Goal: Task Accomplishment & Management: Manage account settings

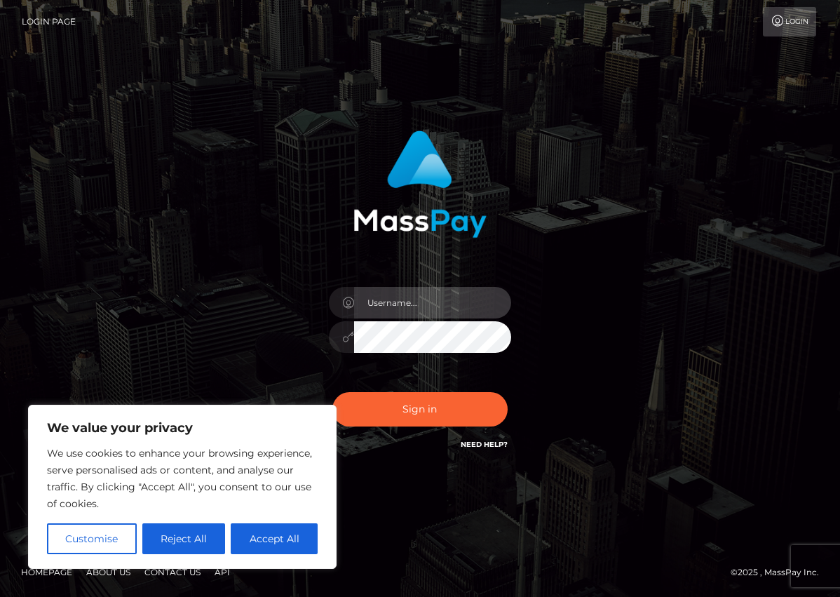
click at [389, 308] on input "text" at bounding box center [432, 303] width 157 height 32
type input "[EMAIL_ADDRESS][DOMAIN_NAME]"
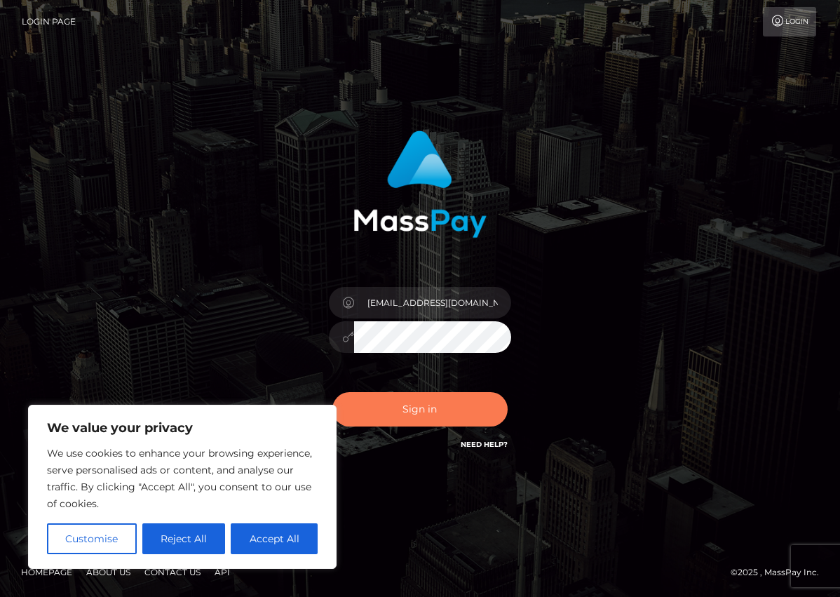
click at [415, 414] on button "Sign in" at bounding box center [419, 409] width 175 height 34
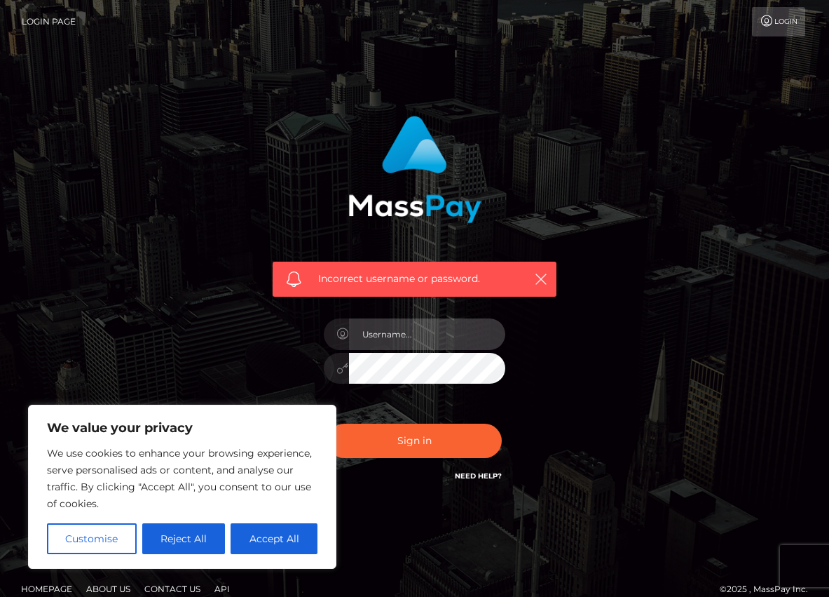
click at [457, 336] on input "text" at bounding box center [427, 334] width 157 height 32
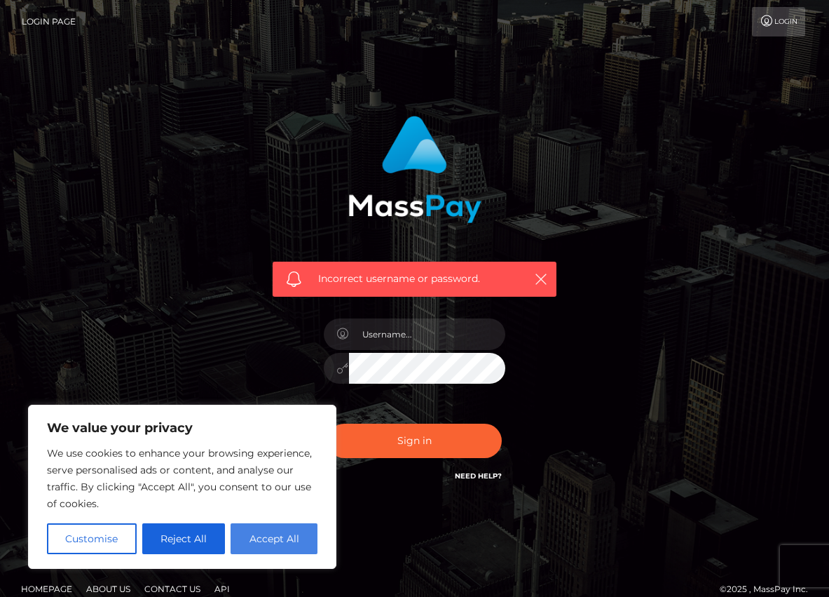
click at [269, 538] on button "Accept All" at bounding box center [274, 538] width 87 height 31
checkbox input "true"
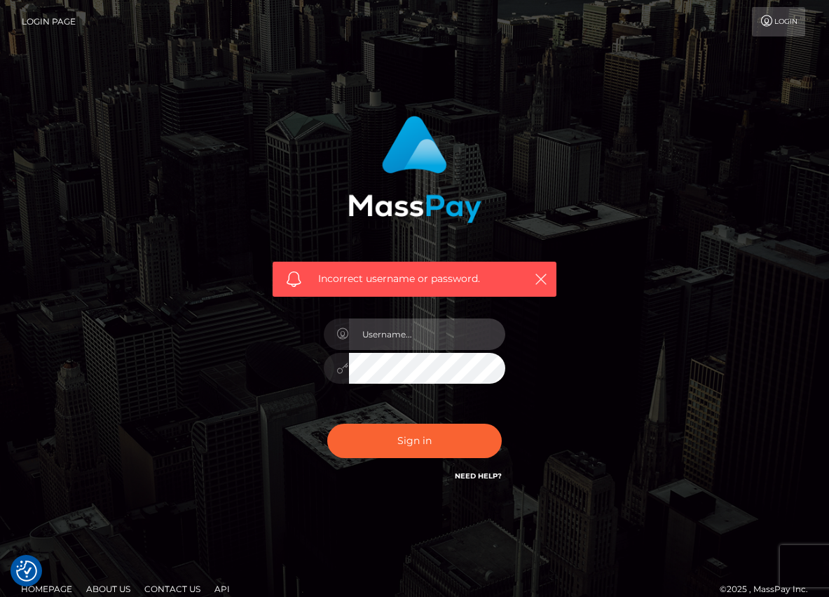
click at [439, 334] on input "text" at bounding box center [427, 334] width 157 height 32
click at [430, 336] on input "text" at bounding box center [427, 334] width 157 height 32
type input "[EMAIL_ADDRESS][DOMAIN_NAME]"
click at [327, 423] on button "Sign in" at bounding box center [414, 440] width 175 height 34
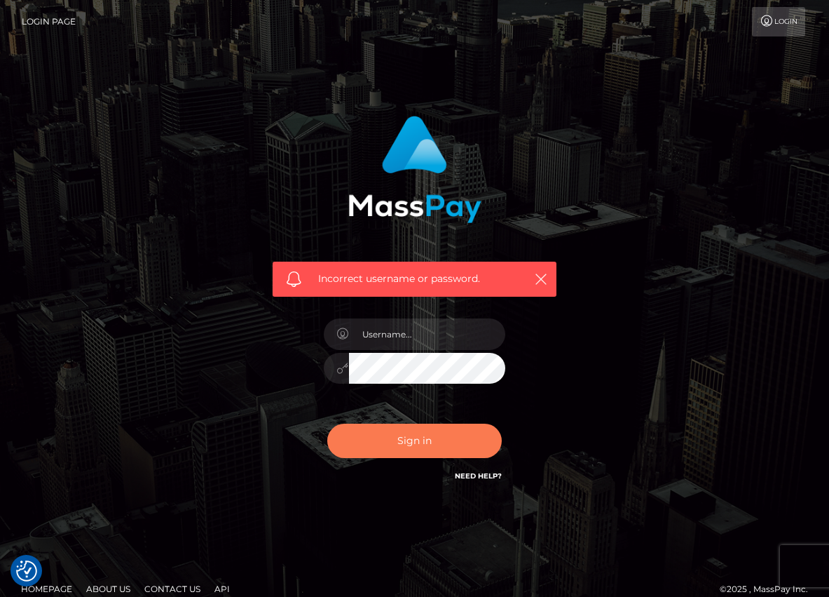
click at [381, 440] on button "Sign in" at bounding box center [414, 440] width 175 height 34
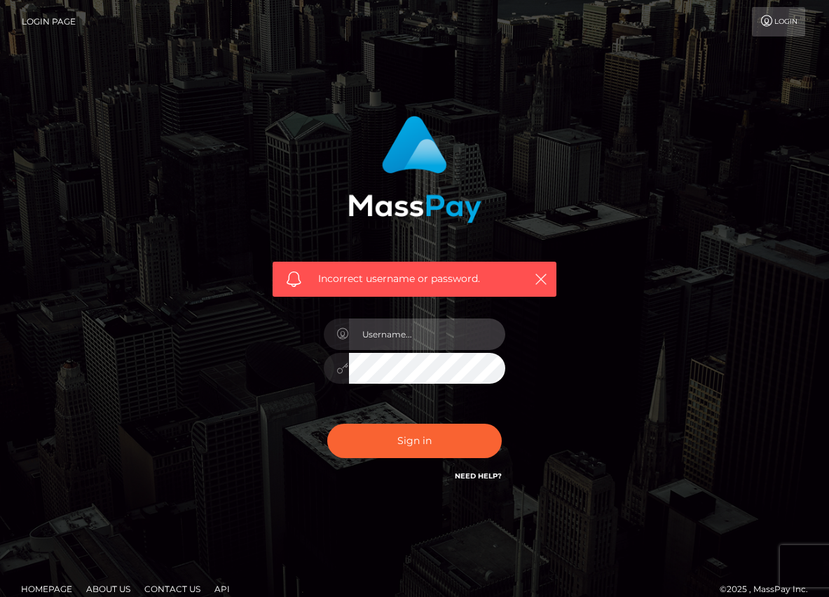
drag, startPoint x: 0, startPoint y: 0, endPoint x: 412, endPoint y: 326, distance: 525.6
click at [412, 326] on input "text" at bounding box center [427, 334] width 157 height 32
click at [475, 475] on link "Need Help?" at bounding box center [478, 475] width 47 height 9
click at [430, 334] on input "text" at bounding box center [427, 334] width 157 height 32
type input "[EMAIL_ADDRESS][DOMAIN_NAME]"
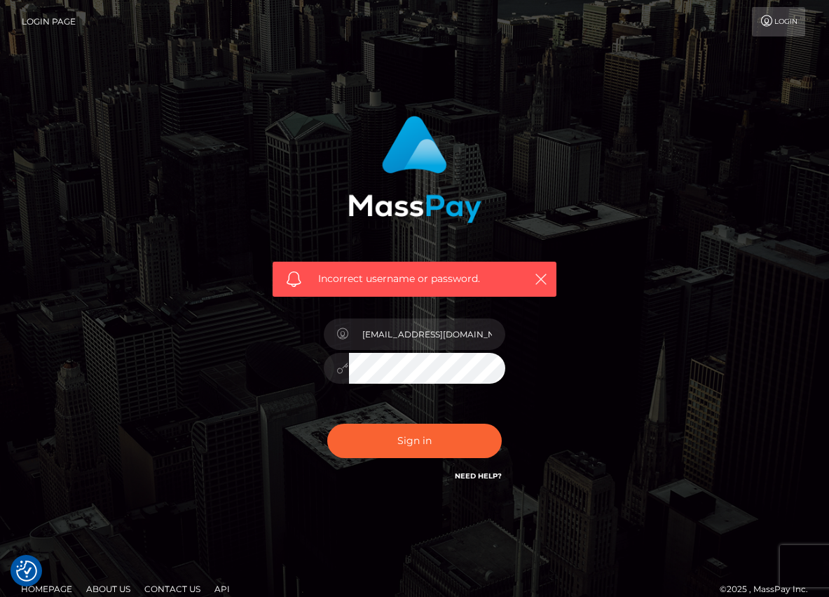
click at [327, 423] on button "Sign in" at bounding box center [414, 440] width 175 height 34
click at [480, 475] on link "Need Help?" at bounding box center [478, 475] width 47 height 9
click at [543, 275] on icon "button" at bounding box center [541, 279] width 14 height 14
click at [406, 330] on input "text" at bounding box center [427, 334] width 157 height 32
type input "[EMAIL_ADDRESS][DOMAIN_NAME]"
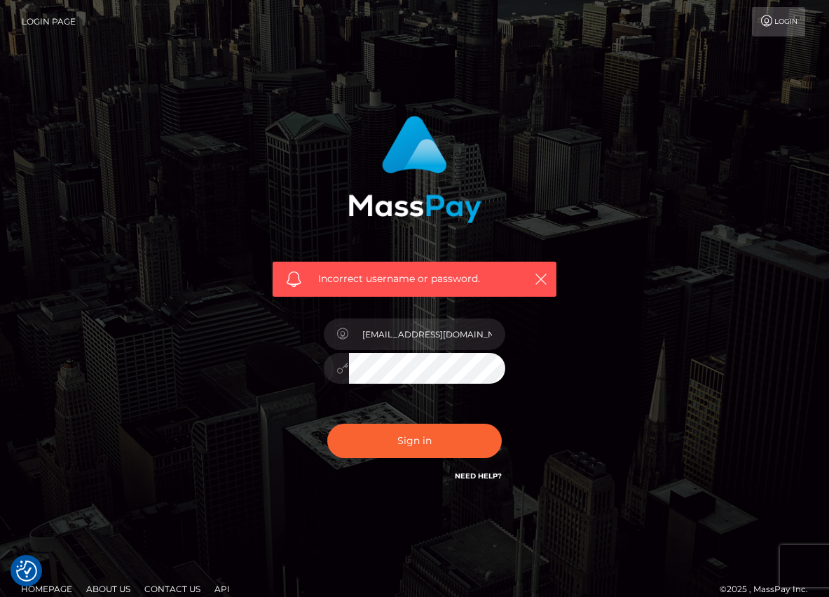
click at [304, 376] on div "Incorrect username or password. sunnira3@gmail.com" at bounding box center [414, 299] width 305 height 389
click at [327, 423] on button "Sign in" at bounding box center [414, 440] width 175 height 34
click at [409, 339] on input "text" at bounding box center [427, 334] width 157 height 32
type input "sunnira3@gmail.com"
click at [421, 444] on button "Sign in" at bounding box center [414, 440] width 175 height 34
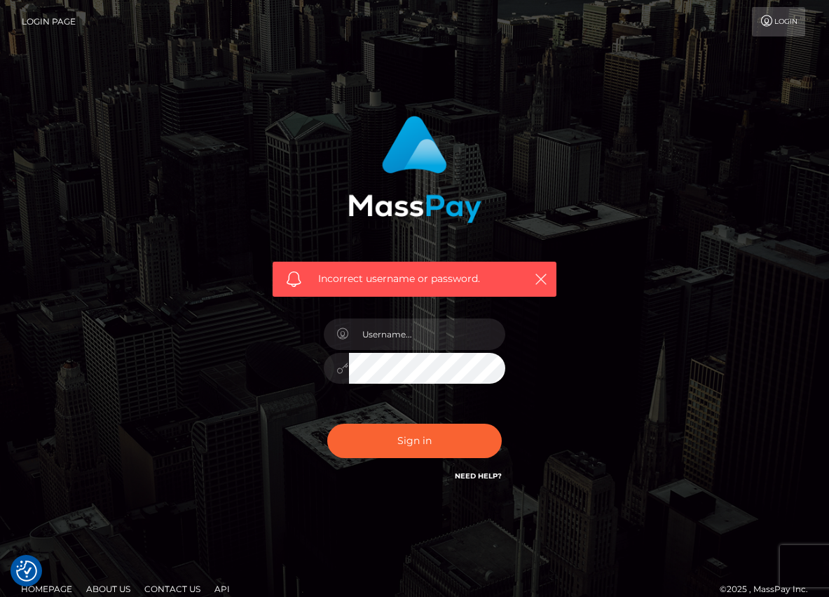
click at [760, 26] on icon at bounding box center [767, 20] width 15 height 11
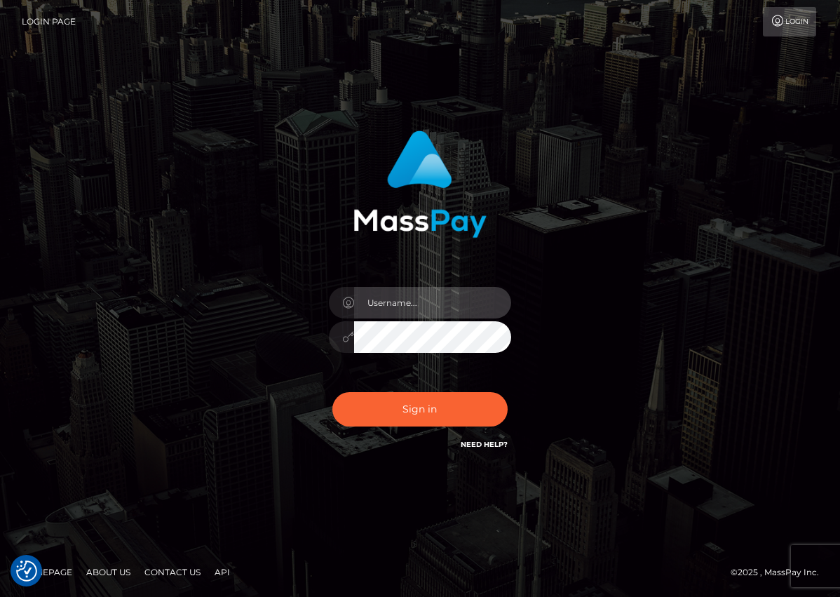
click at [419, 304] on input "text" at bounding box center [432, 303] width 157 height 32
type input "sunnira3@gmail.com"
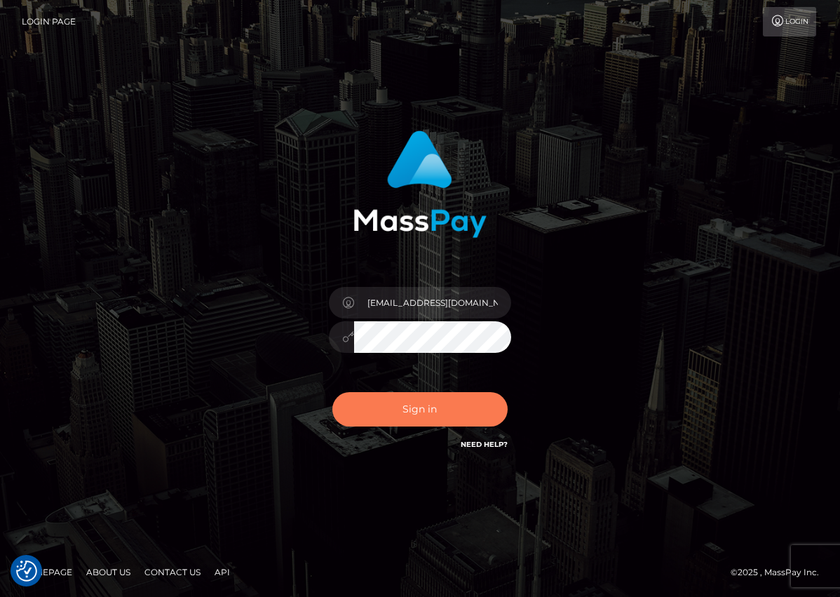
click at [442, 409] on button "Sign in" at bounding box center [419, 409] width 175 height 34
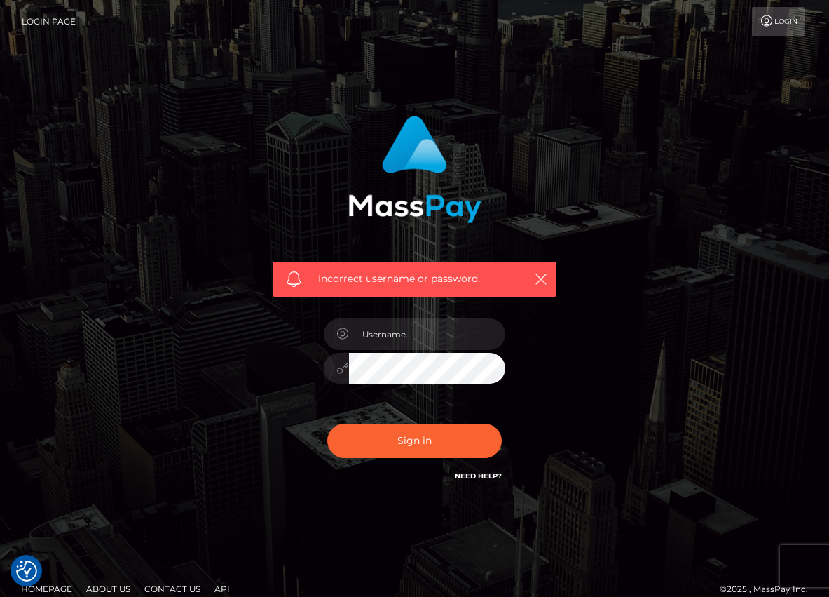
click at [774, 27] on link "Login" at bounding box center [778, 21] width 53 height 29
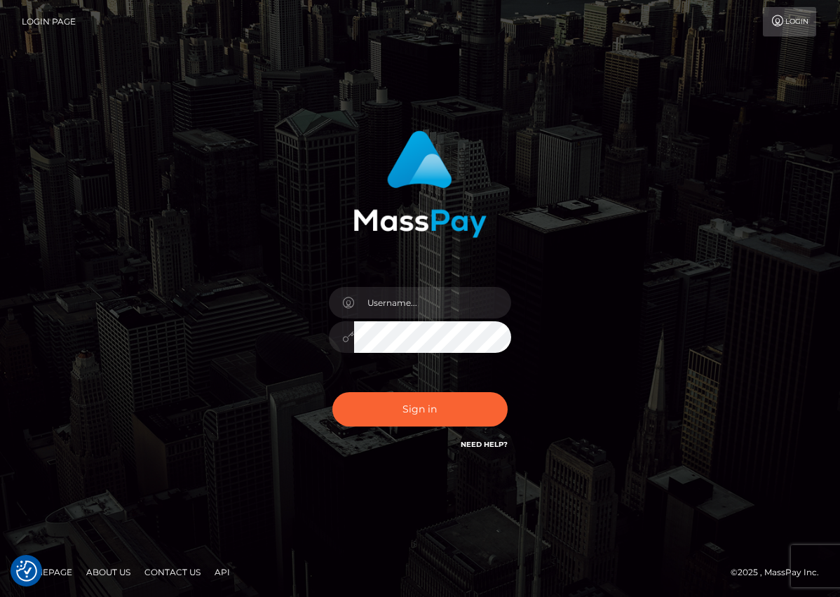
click at [46, 15] on link "Login Page" at bounding box center [49, 21] width 54 height 29
click at [409, 307] on input "text" at bounding box center [432, 303] width 157 height 32
type input "sunnira3@gmail.com"
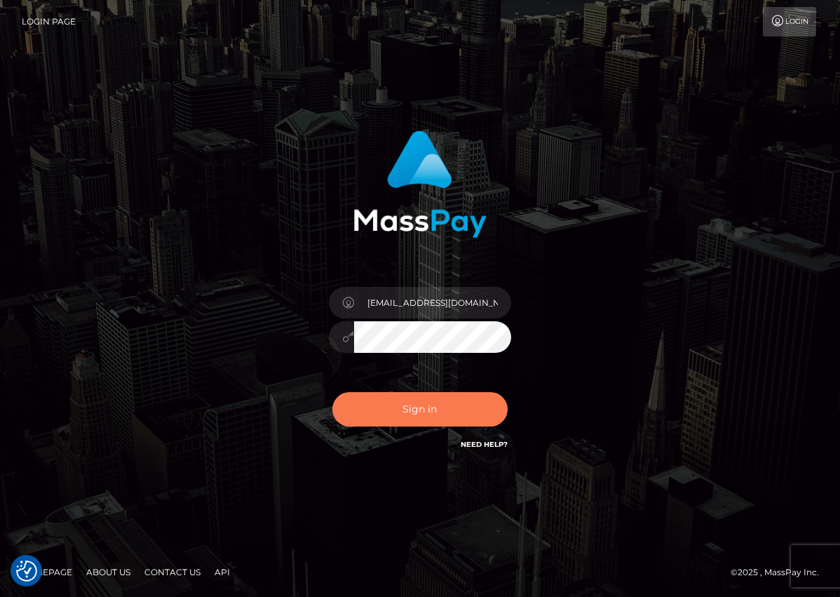
click at [428, 398] on button "Sign in" at bounding box center [419, 409] width 175 height 34
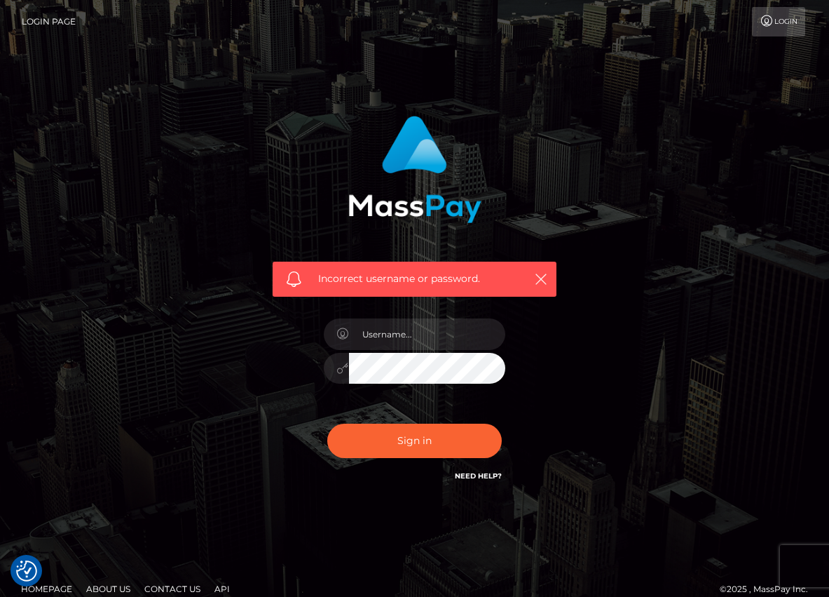
click at [342, 366] on icon at bounding box center [343, 367] width 12 height 11
drag, startPoint x: 331, startPoint y: 337, endPoint x: 367, endPoint y: 330, distance: 36.4
click at [338, 336] on div at bounding box center [336, 334] width 25 height 32
click at [370, 329] on input "text" at bounding box center [427, 334] width 157 height 32
click at [468, 331] on input "text" at bounding box center [427, 334] width 157 height 32
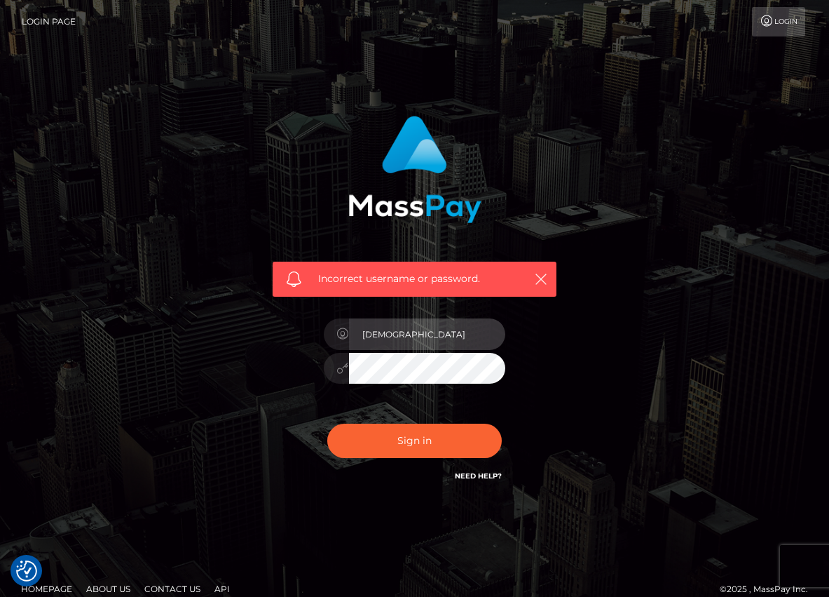
click at [365, 332] on input "Sunnibae" at bounding box center [427, 334] width 157 height 32
type input "sunnibae"
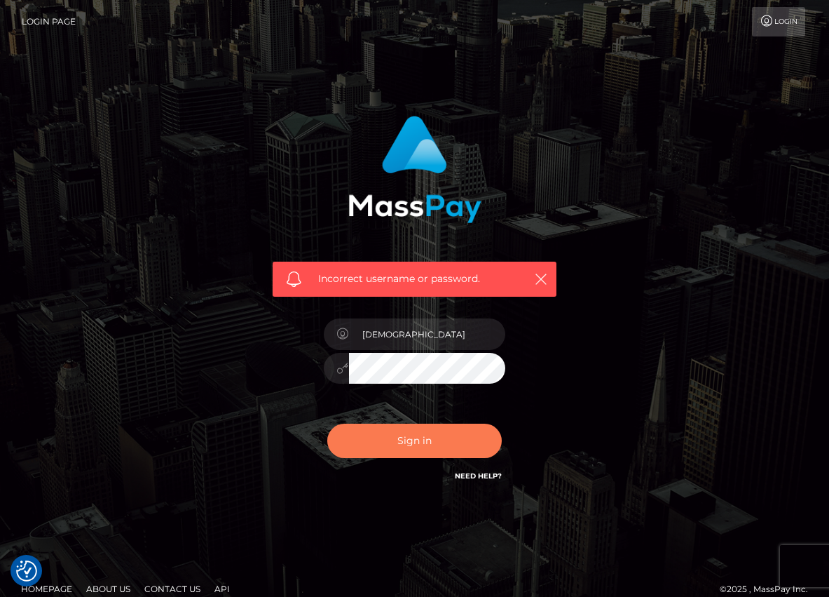
click at [441, 444] on button "Sign in" at bounding box center [414, 440] width 175 height 34
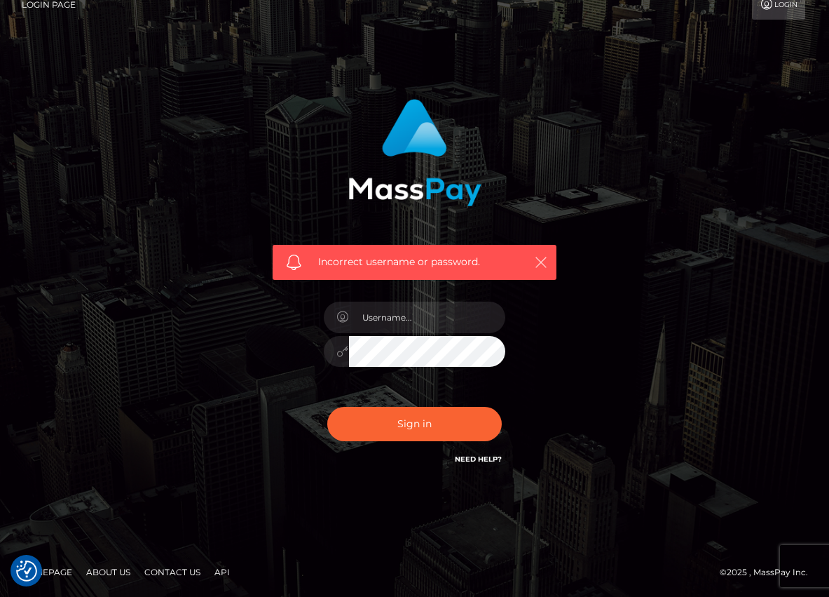
click at [542, 261] on icon "button" at bounding box center [541, 262] width 14 height 14
click at [504, 405] on div "Sign in Need Help?" at bounding box center [414, 429] width 203 height 62
click at [412, 313] on input "text" at bounding box center [427, 317] width 157 height 32
click at [775, 12] on link "Login" at bounding box center [778, 4] width 53 height 29
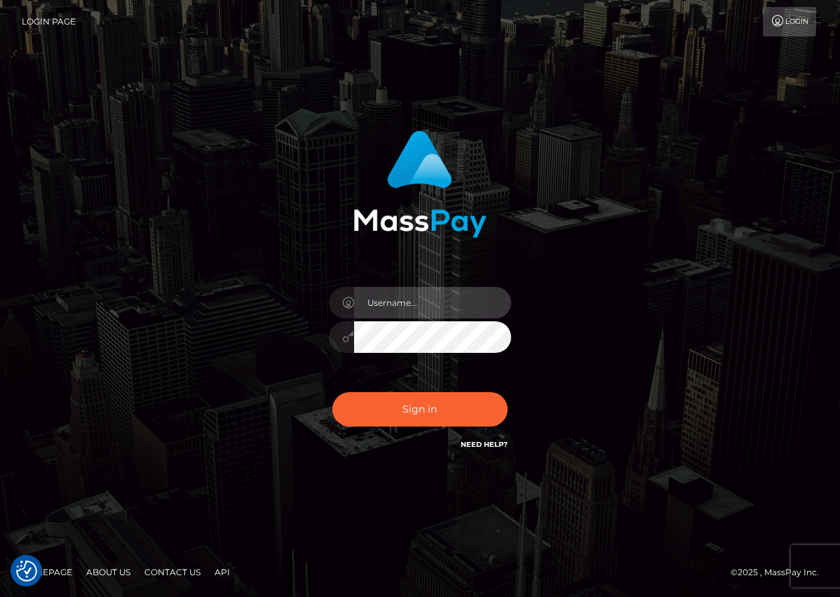
click at [395, 307] on input "text" at bounding box center [432, 303] width 157 height 32
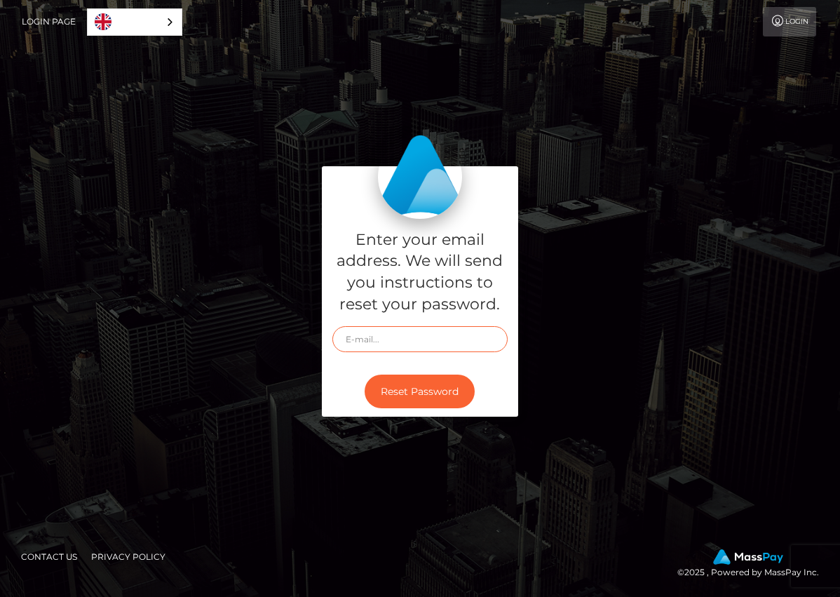
click at [378, 347] on input "text" at bounding box center [419, 339] width 175 height 26
type input "[EMAIL_ADDRESS][DOMAIN_NAME]"
click at [419, 387] on button "Reset Password" at bounding box center [420, 391] width 110 height 34
